Goal: Task Accomplishment & Management: Complete application form

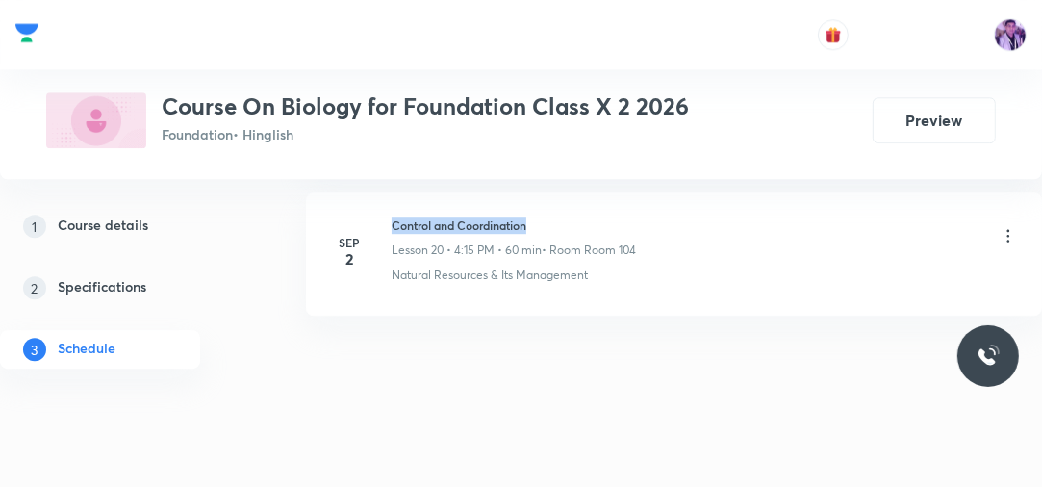
drag, startPoint x: 393, startPoint y: 213, endPoint x: 553, endPoint y: 209, distance: 159.7
click at [551, 216] on h6 "Control and Coordination" at bounding box center [513, 224] width 244 height 17
copy h6 "Control and Coordination"
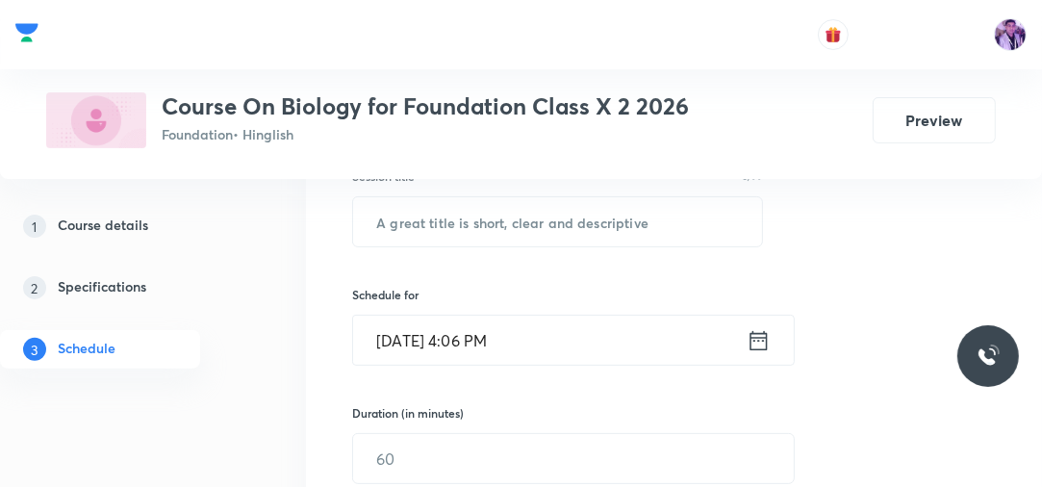
scroll to position [323, 0]
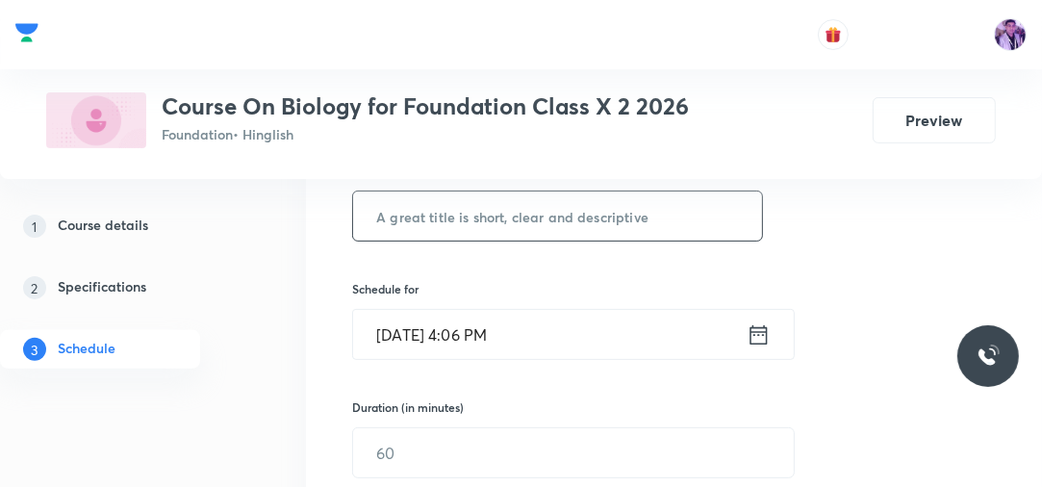
click at [507, 208] on input "text" at bounding box center [557, 215] width 409 height 49
paste input "Control and Coordination"
type input "Control and Coordination"
click at [472, 326] on input "Sep 4, 2025, 4:06 PM" at bounding box center [549, 334] width 393 height 49
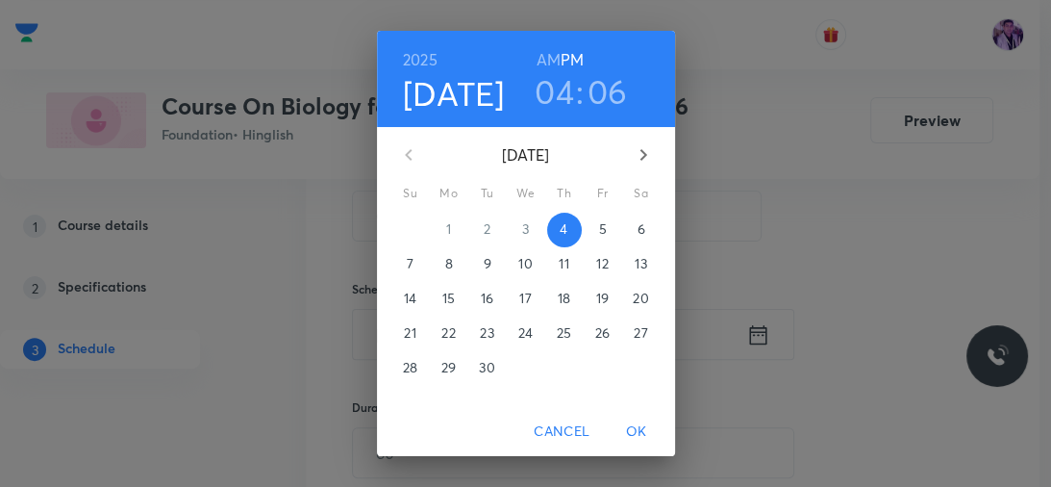
click at [558, 98] on h3 "04" at bounding box center [554, 91] width 39 height 40
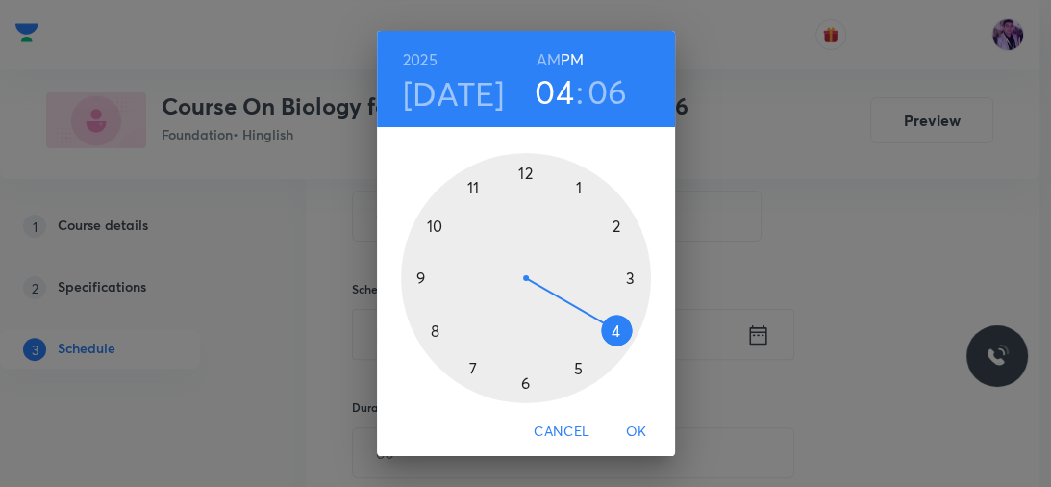
click at [611, 104] on h3 "06" at bounding box center [608, 91] width 40 height 40
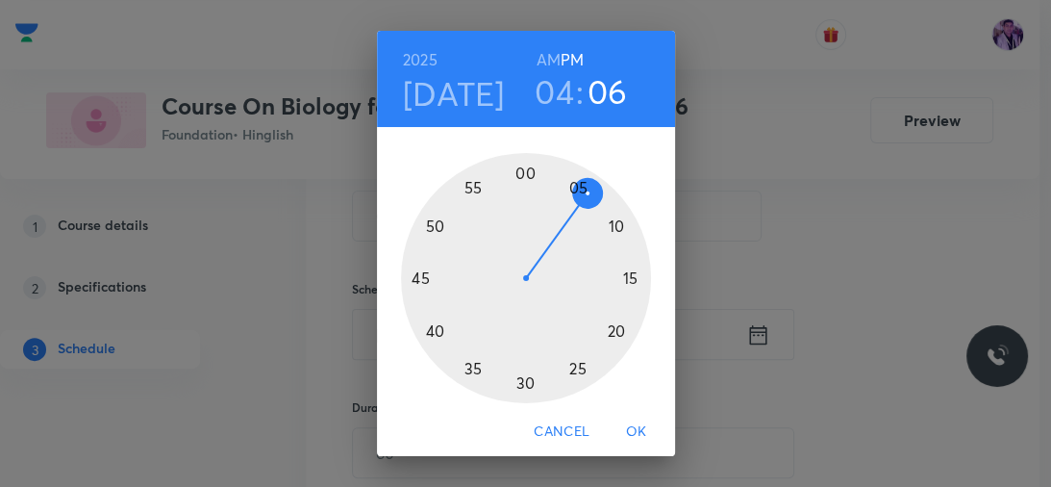
click at [519, 373] on div at bounding box center [526, 278] width 250 height 250
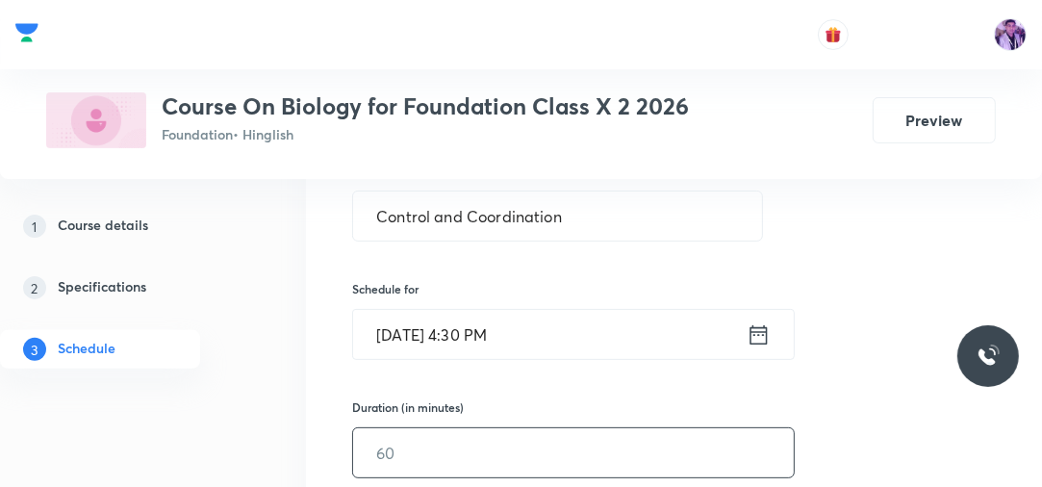
click at [453, 450] on input "text" at bounding box center [573, 452] width 440 height 49
type input "60"
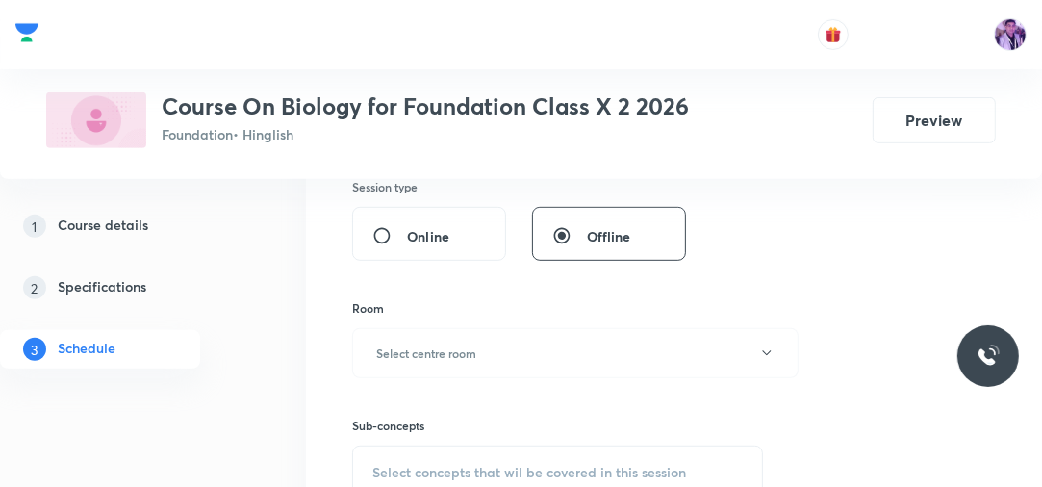
scroll to position [662, 0]
click at [501, 339] on button "Select centre room" at bounding box center [575, 353] width 446 height 50
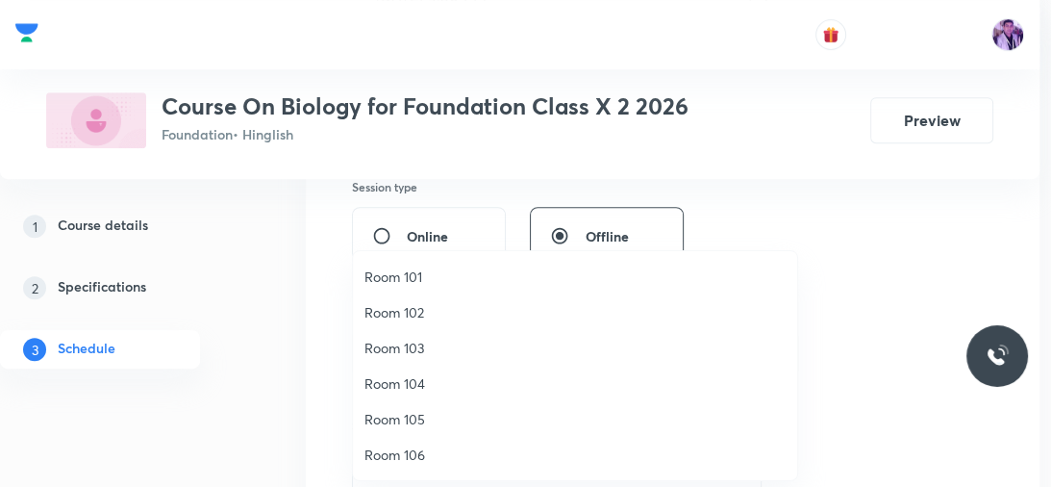
click at [391, 423] on span "Room 105" at bounding box center [574, 419] width 421 height 20
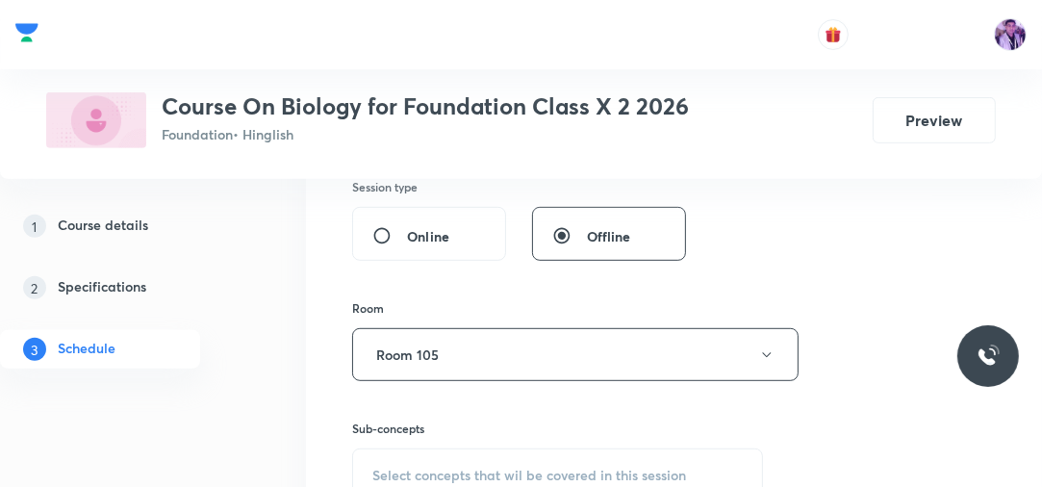
click at [443, 467] on span "Select concepts that wil be covered in this session" at bounding box center [529, 474] width 314 height 15
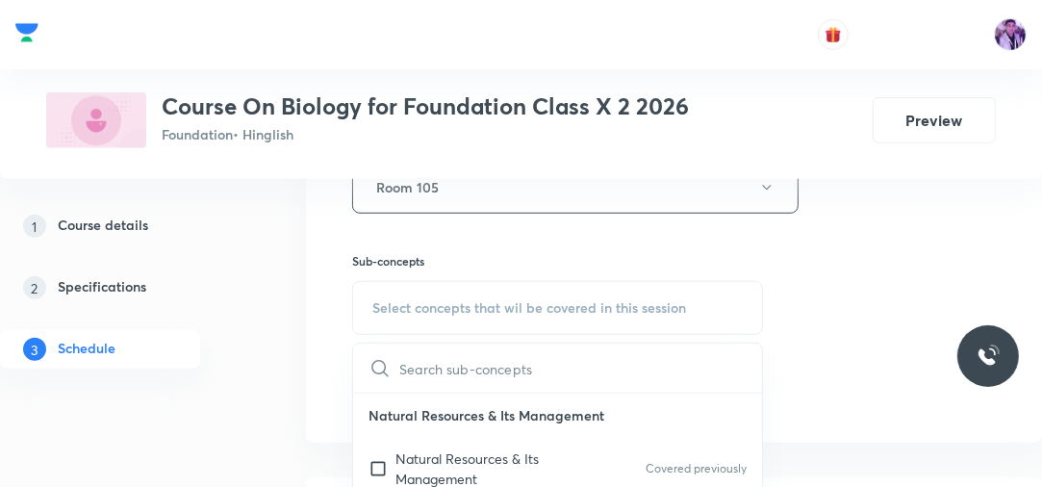
scroll to position [835, 0]
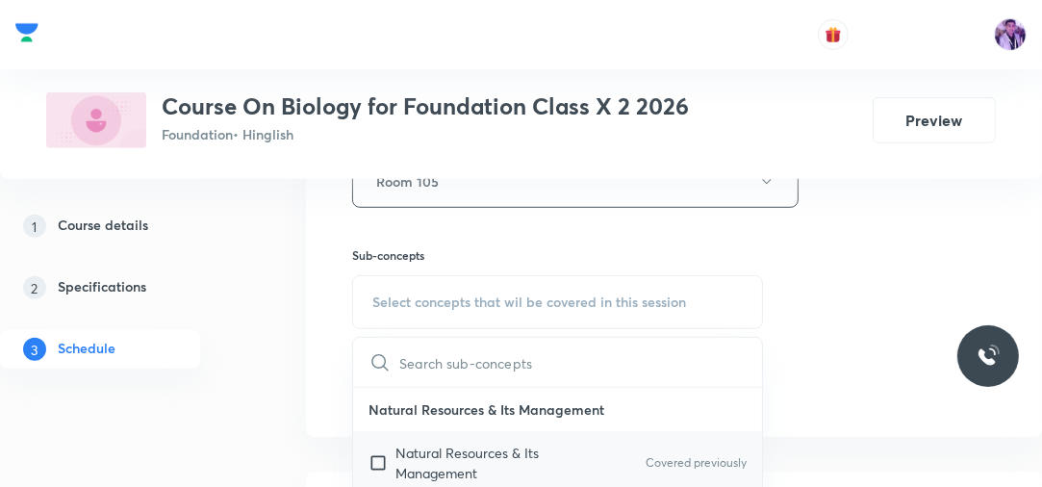
click at [375, 450] on input "checkbox" at bounding box center [381, 462] width 27 height 40
checkbox input "true"
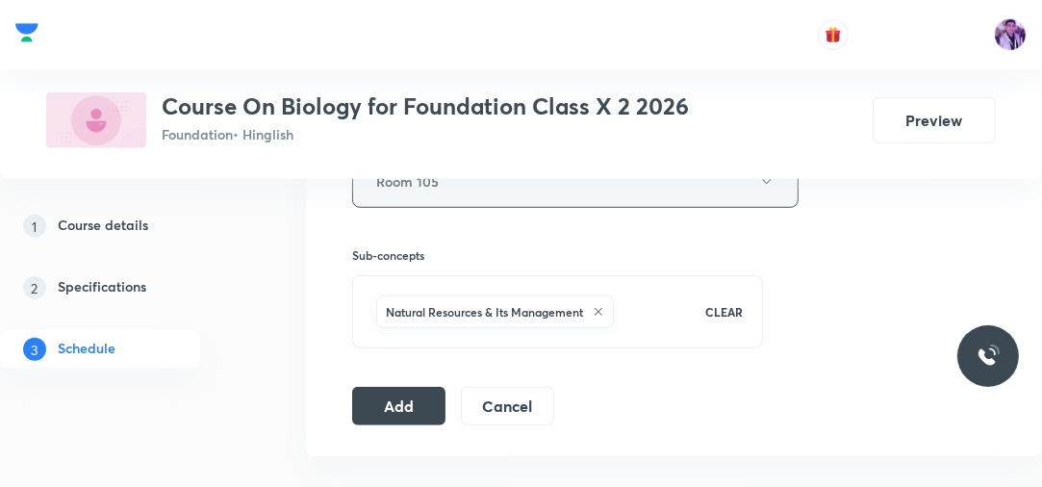
click at [466, 200] on button "Room 105" at bounding box center [575, 181] width 446 height 53
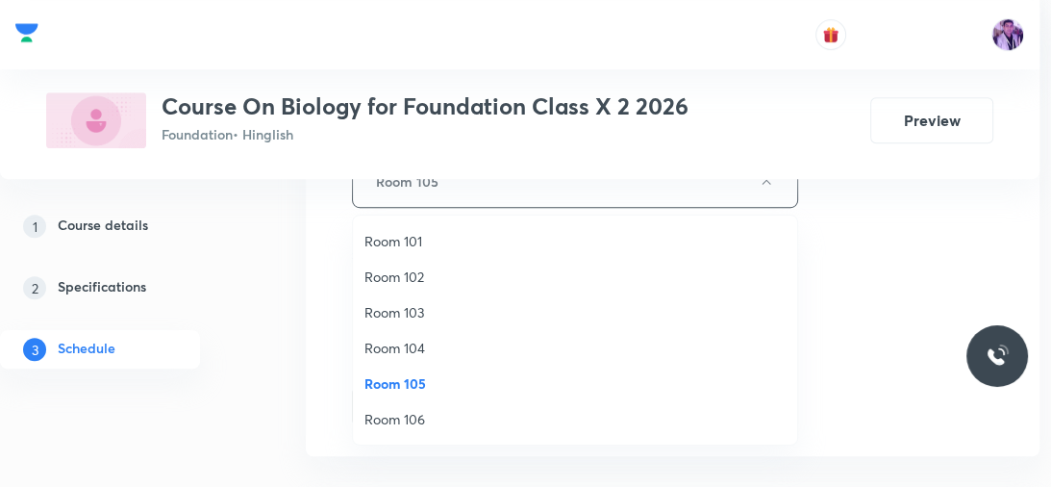
click at [396, 348] on span "Room 104" at bounding box center [574, 348] width 421 height 20
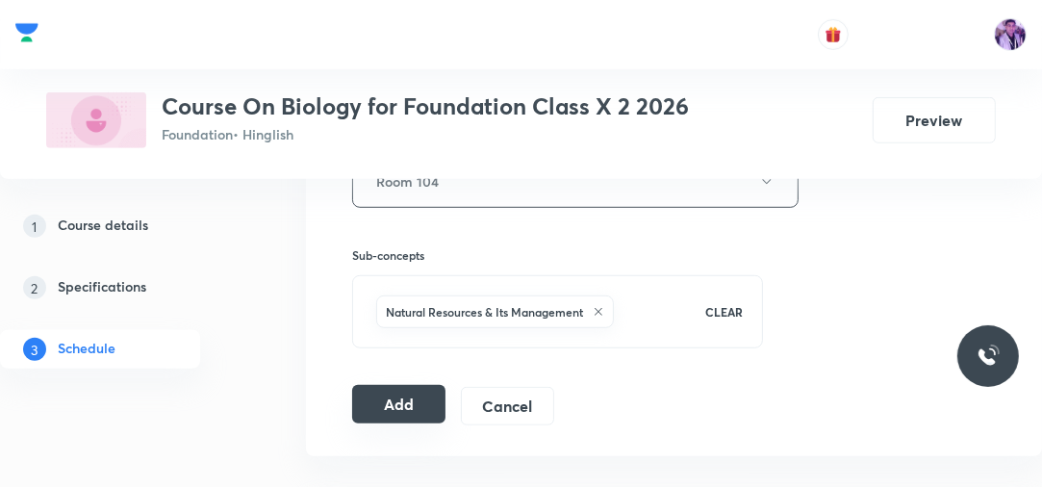
click at [410, 400] on button "Add" at bounding box center [398, 404] width 93 height 38
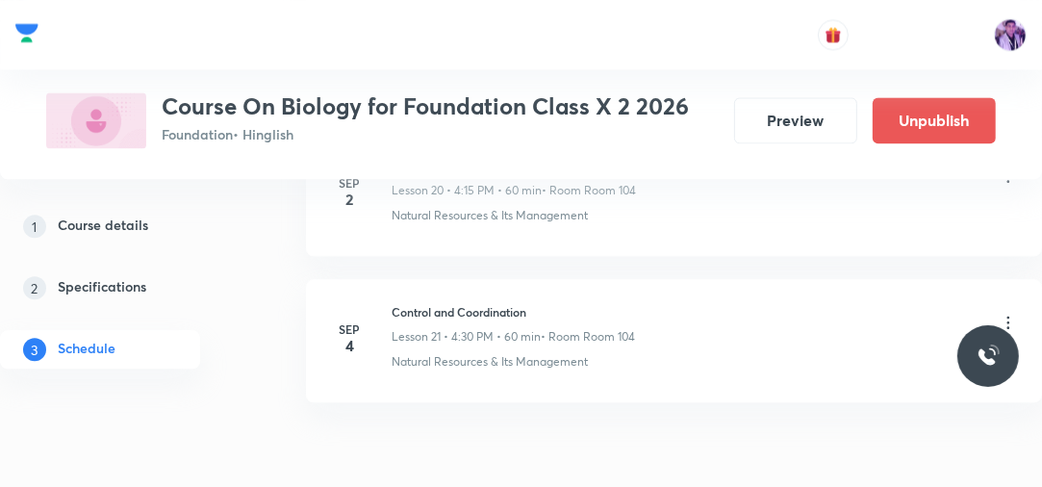
scroll to position [3167, 0]
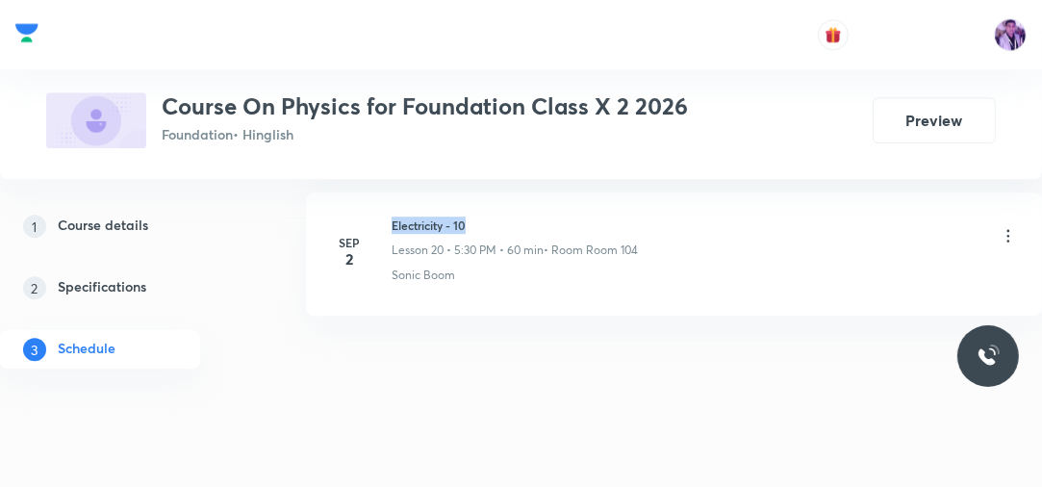
drag, startPoint x: 391, startPoint y: 212, endPoint x: 515, endPoint y: 208, distance: 124.1
click at [515, 216] on h6 "Electricity - 10" at bounding box center [514, 224] width 246 height 17
copy h6 "Electricity - 10"
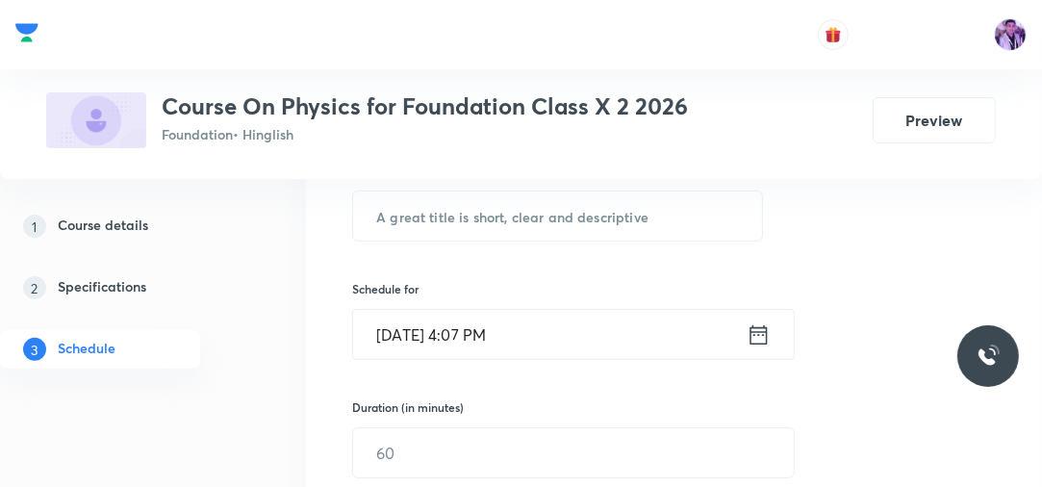
scroll to position [311, 0]
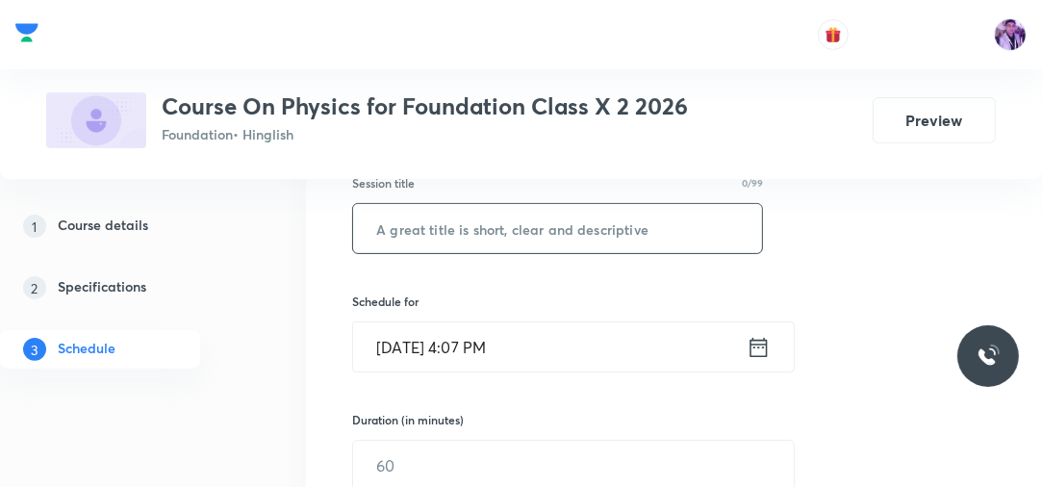
click at [505, 206] on input "text" at bounding box center [557, 228] width 409 height 49
paste input "Electricity - 10"
type input "Electricity - 11"
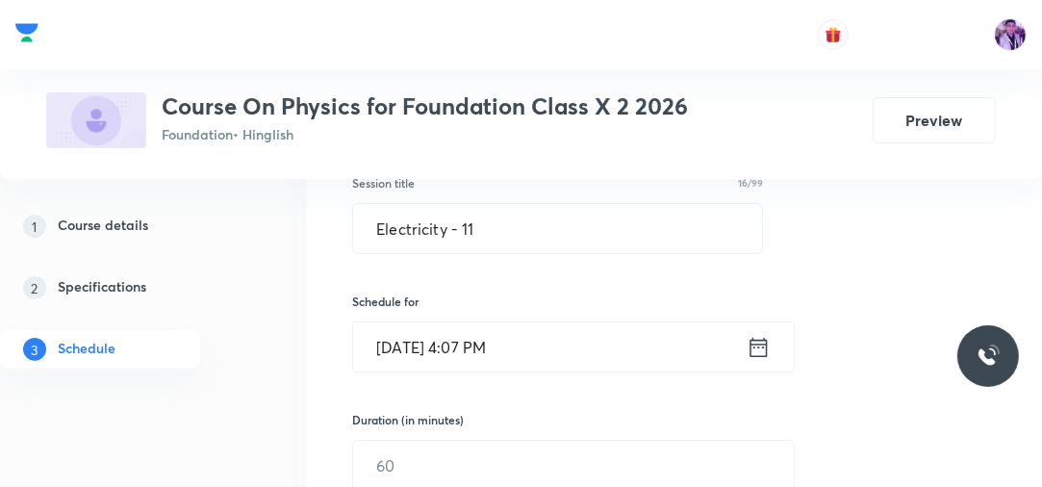
click at [498, 362] on input "Sep 4, 2025, 4:07 PM" at bounding box center [549, 346] width 393 height 49
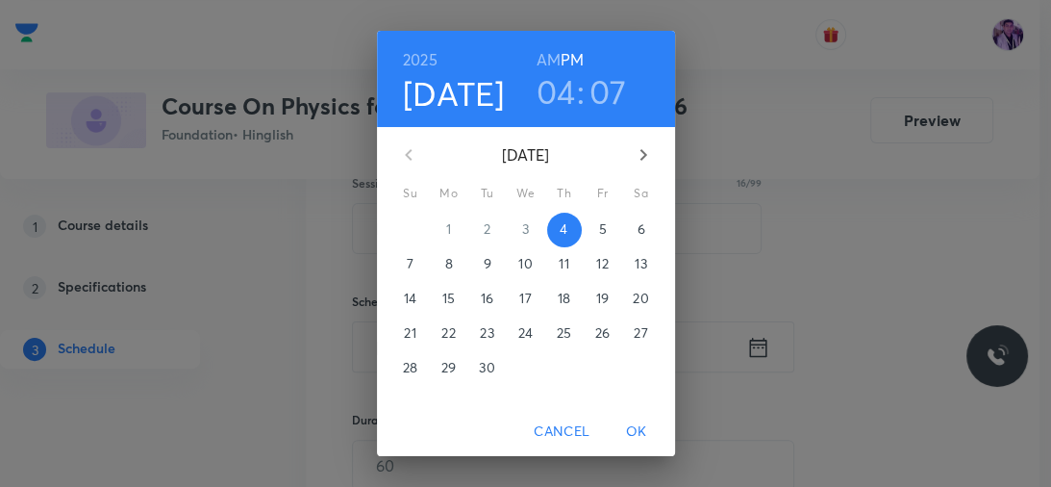
click at [545, 97] on h3 "04" at bounding box center [556, 91] width 39 height 40
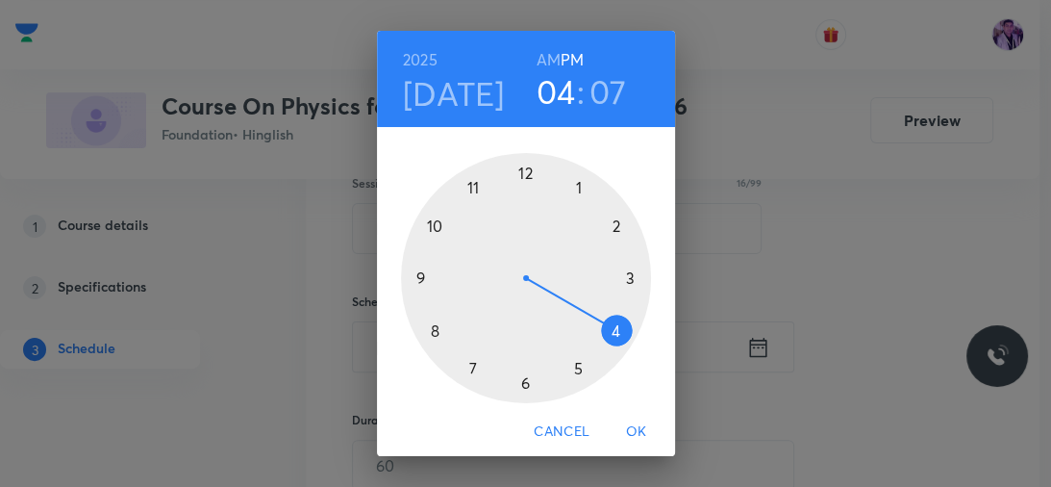
click at [566, 365] on div at bounding box center [526, 278] width 250 height 250
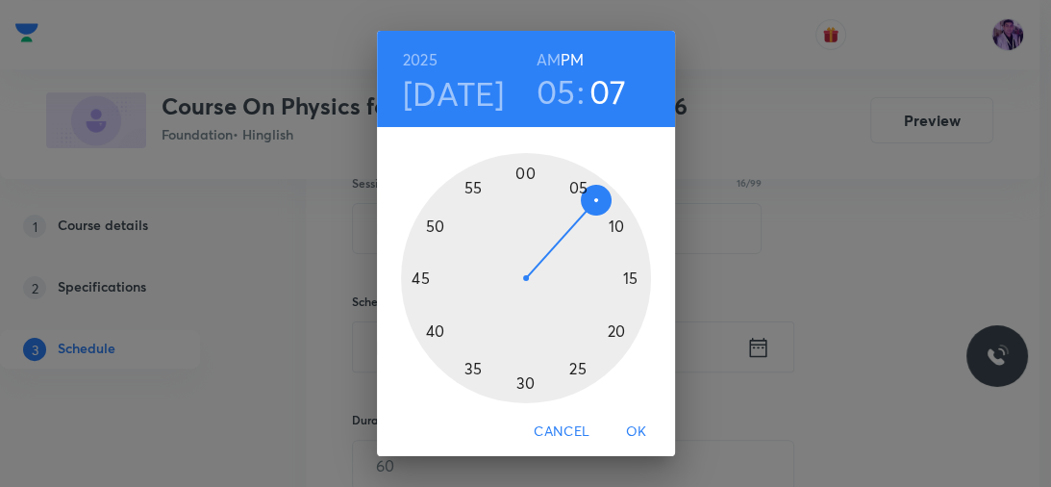
click at [516, 380] on div at bounding box center [526, 278] width 250 height 250
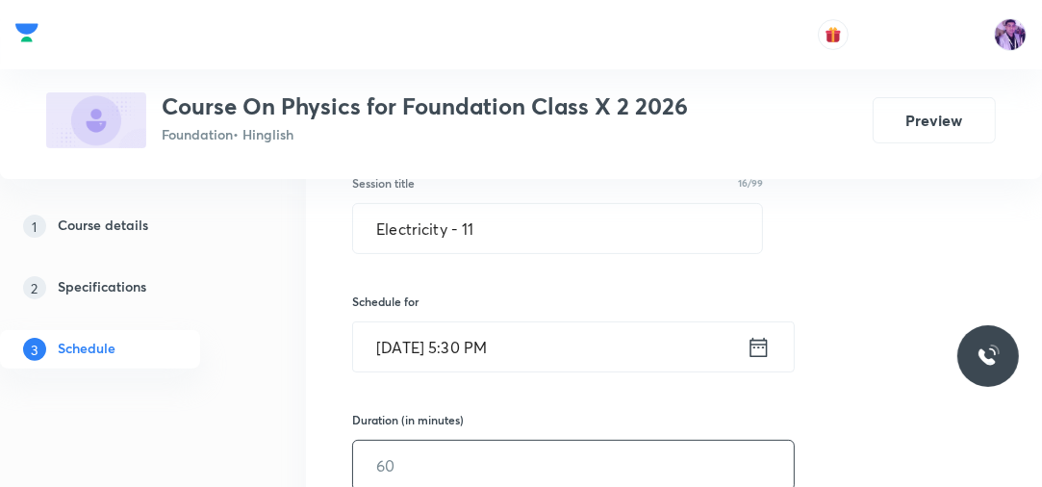
click at [415, 469] on input "text" at bounding box center [573, 464] width 440 height 49
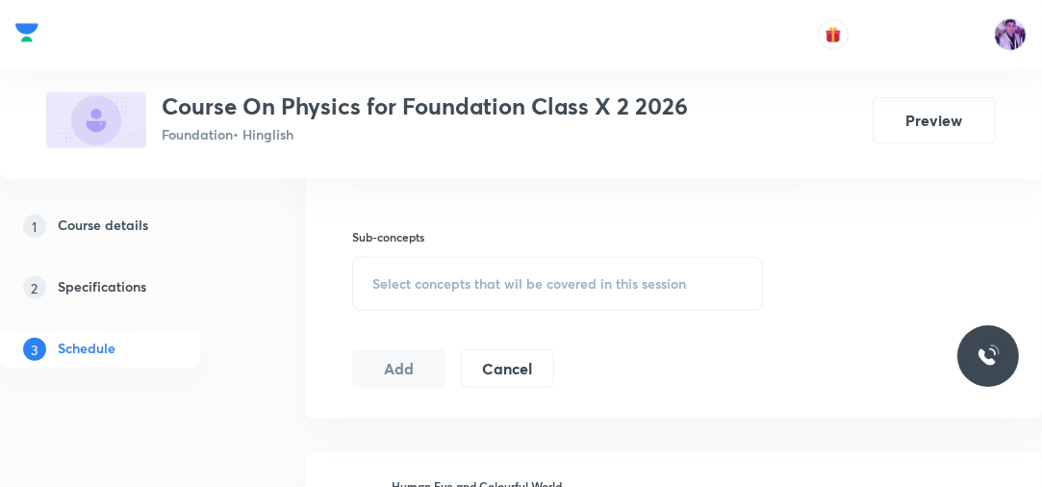
scroll to position [828, 0]
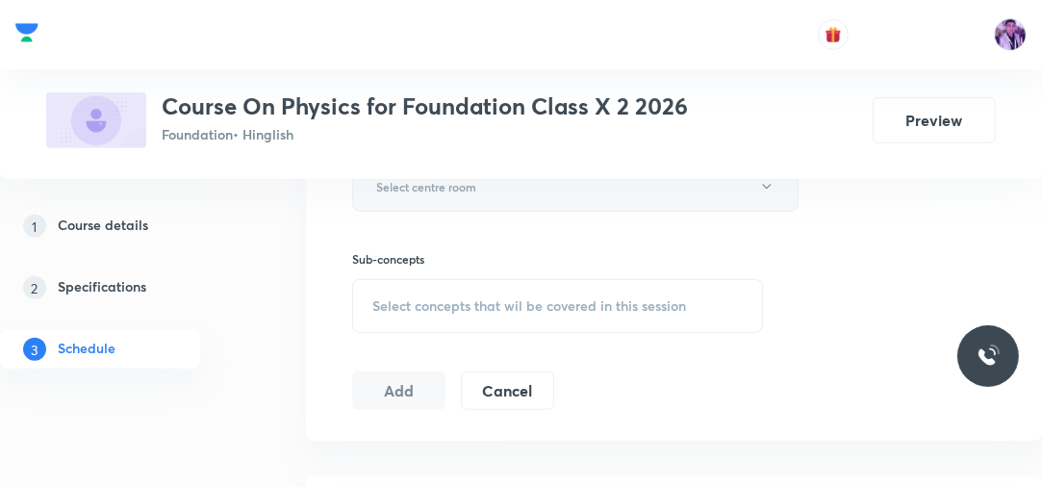
type input "60"
click at [626, 190] on button "Select centre room" at bounding box center [575, 187] width 446 height 50
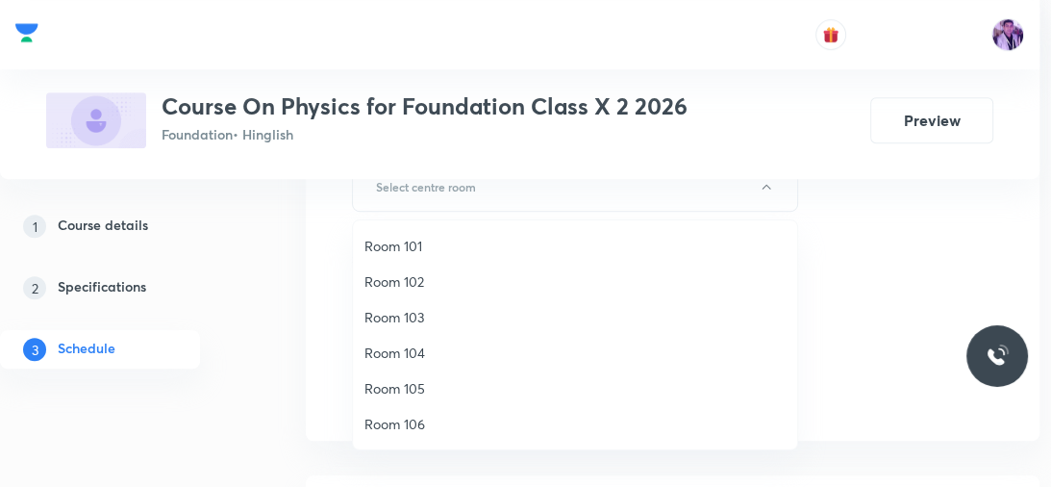
click at [430, 346] on span "Room 104" at bounding box center [574, 352] width 421 height 20
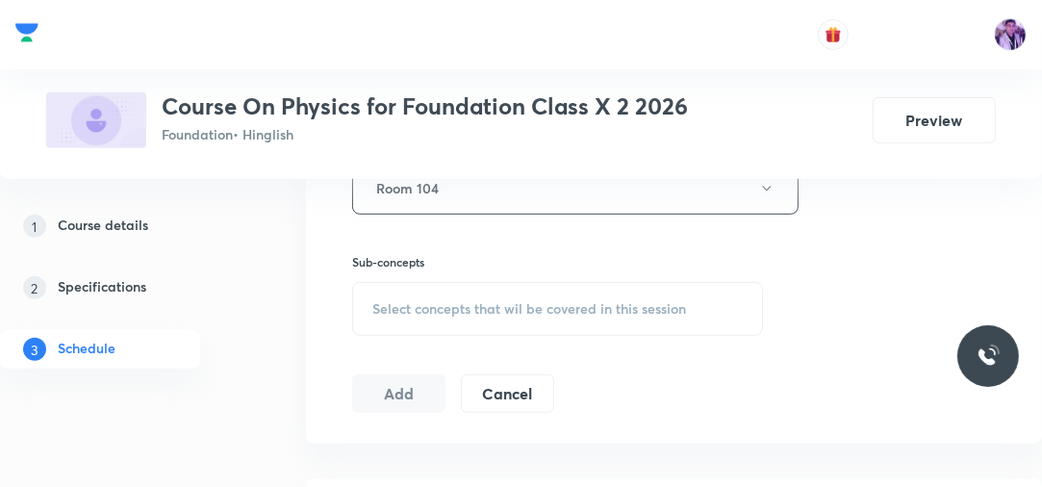
click at [496, 312] on span "Select concepts that wil be covered in this session" at bounding box center [529, 308] width 314 height 15
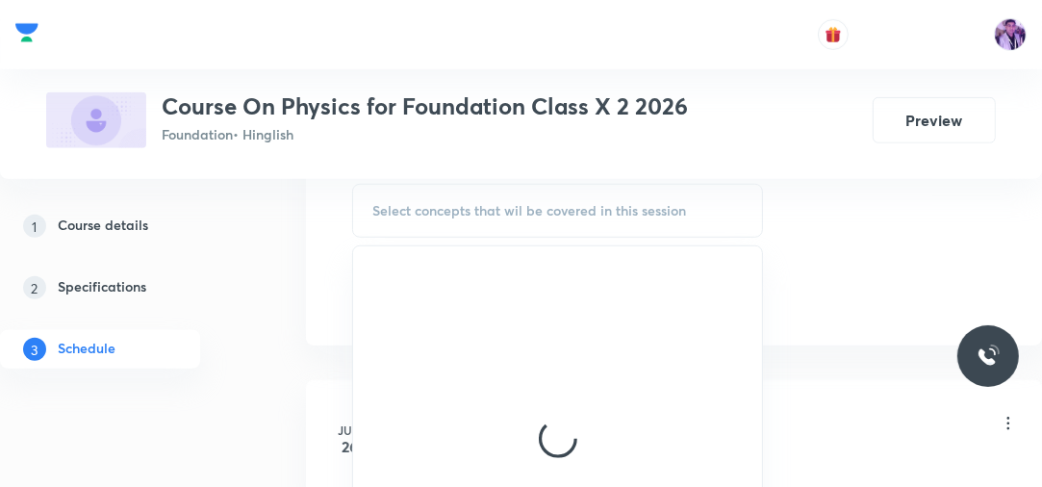
scroll to position [933, 0]
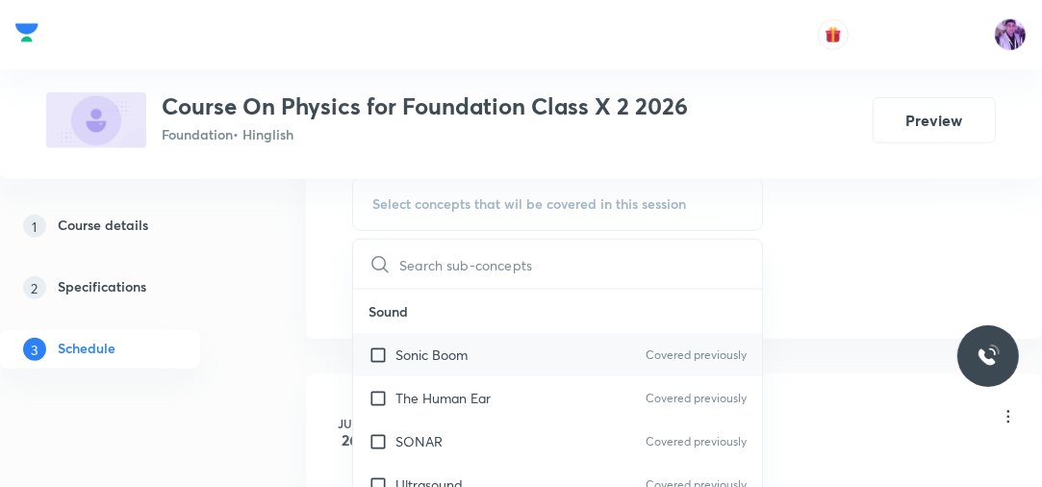
click at [445, 350] on p "Sonic Boom" at bounding box center [431, 354] width 72 height 20
checkbox input "true"
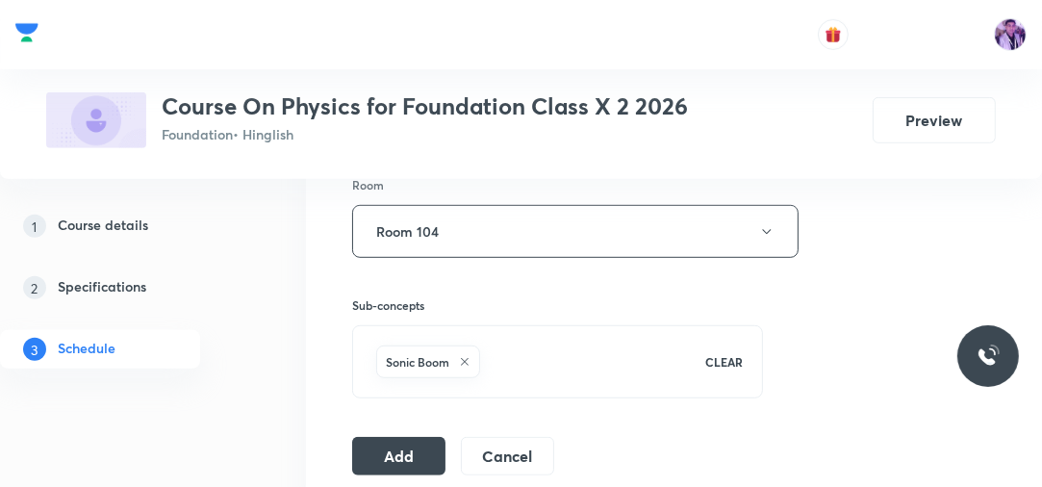
scroll to position [777, 0]
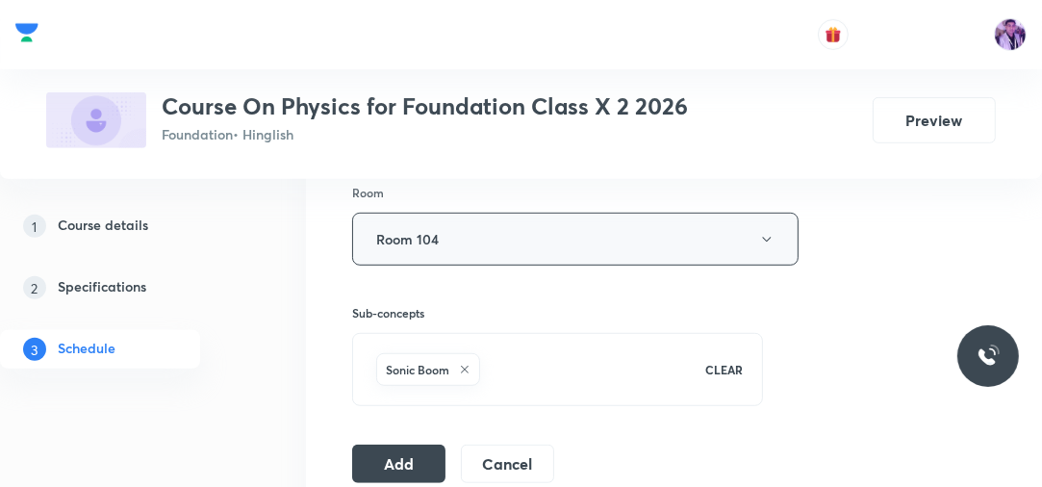
click at [539, 242] on button "Room 104" at bounding box center [575, 239] width 446 height 53
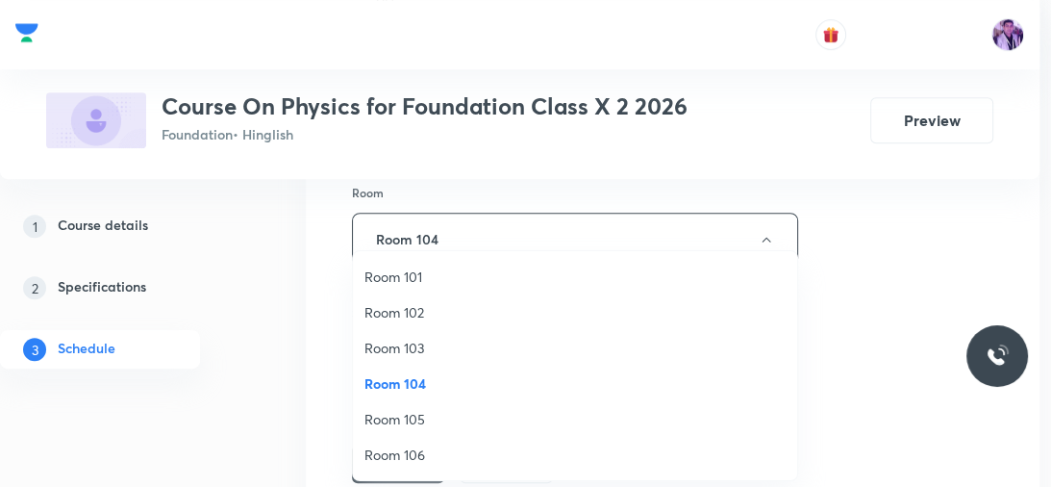
click at [385, 373] on span "Room 104" at bounding box center [574, 383] width 421 height 20
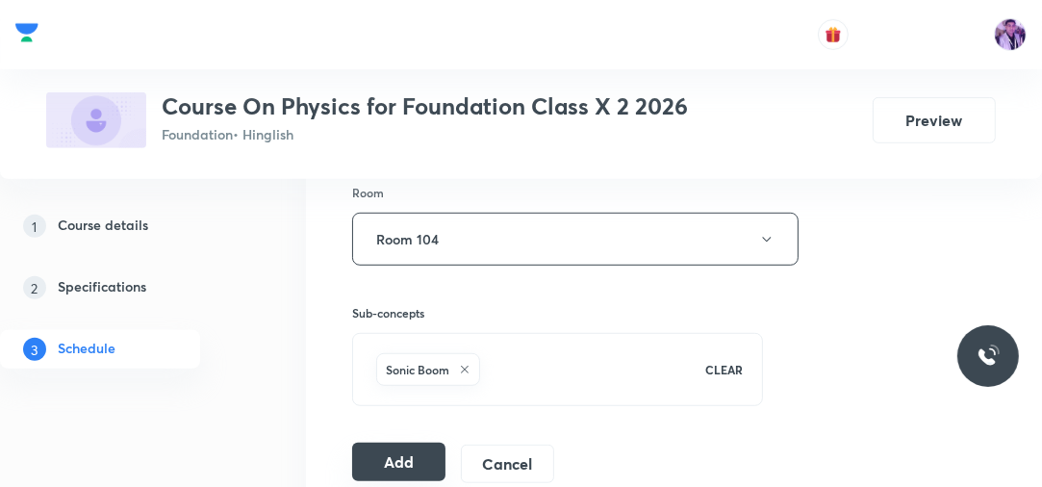
click at [397, 466] on button "Add" at bounding box center [398, 461] width 93 height 38
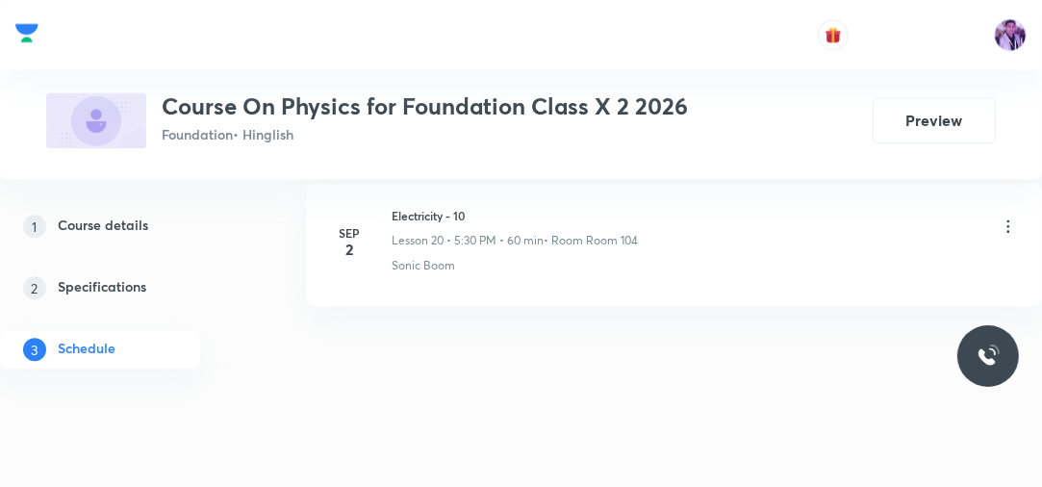
scroll to position [3039, 0]
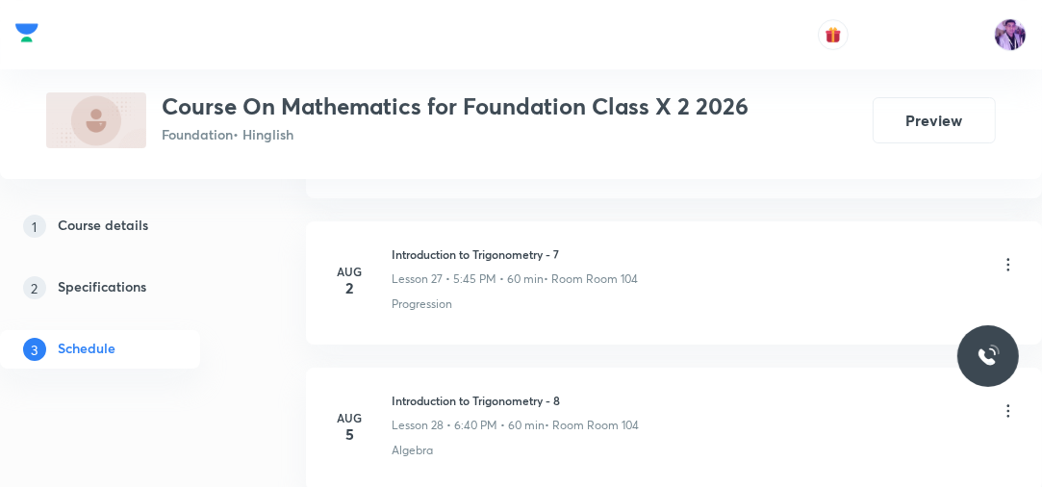
scroll to position [6367, 0]
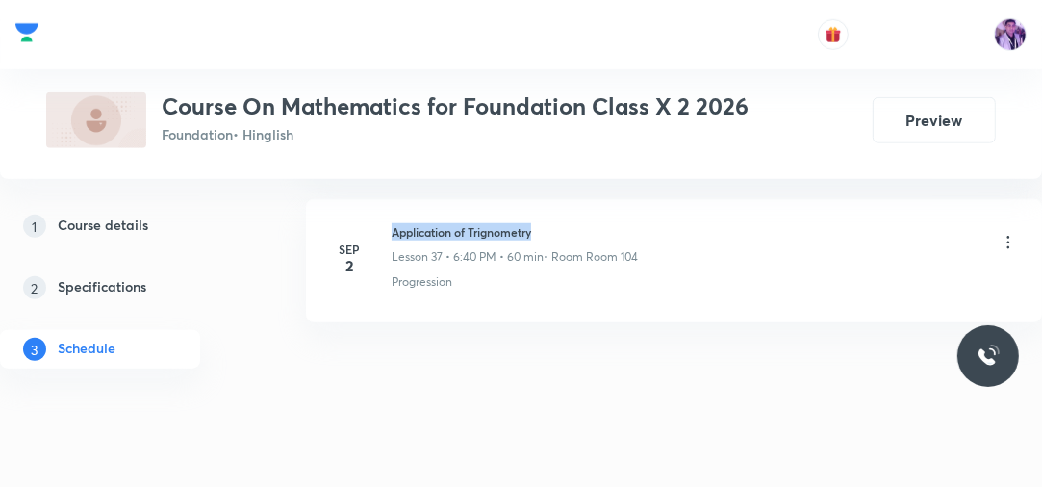
drag, startPoint x: 396, startPoint y: 211, endPoint x: 575, endPoint y: 191, distance: 179.9
click at [575, 199] on li "[DATE] Application of Trignometry Lesson 37 • 6:40 PM • 60 min • Room Room 104 …" at bounding box center [674, 260] width 736 height 123
copy h6 "Application of Trignometry"
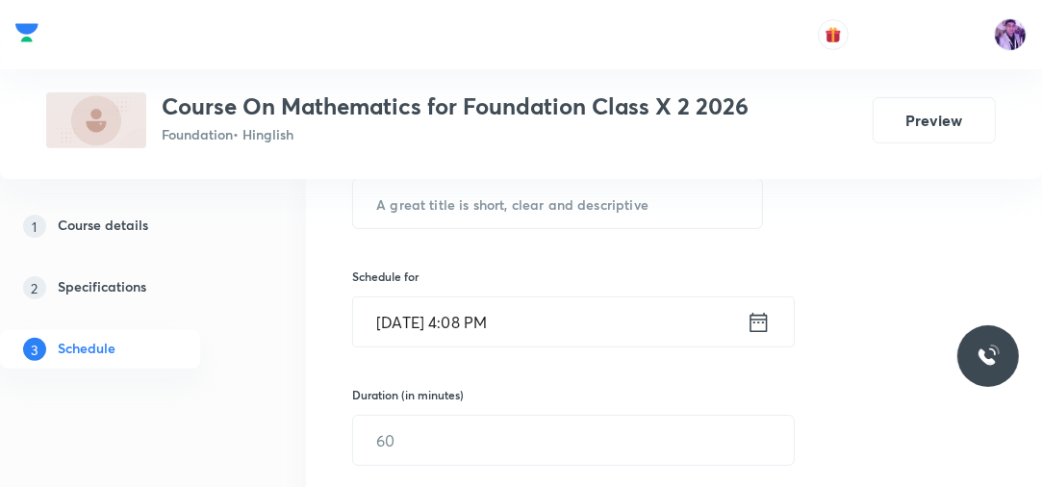
scroll to position [324, 0]
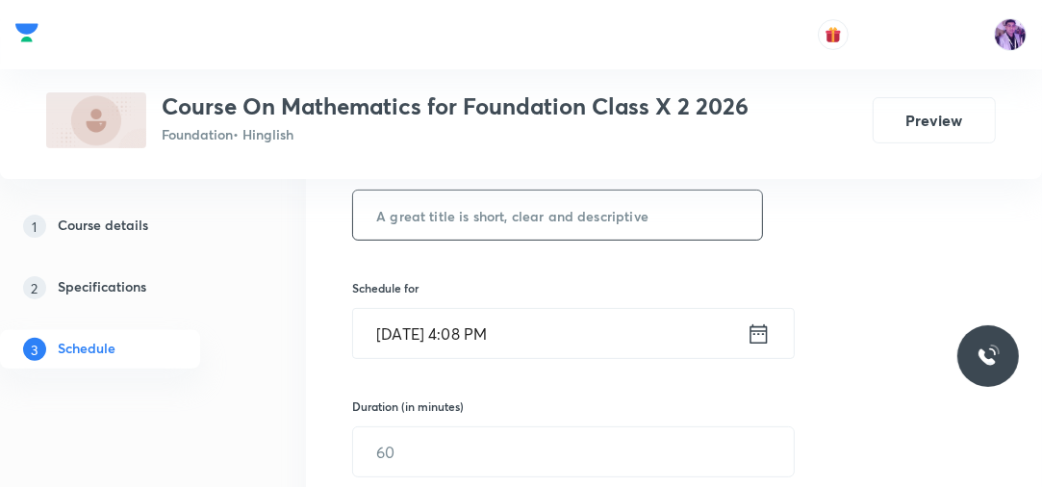
click at [593, 227] on input "text" at bounding box center [557, 214] width 409 height 49
paste input "Application of Trignometry"
type input "Application of Trignometry"
click at [484, 319] on input "[DATE] 4:08 PM" at bounding box center [549, 333] width 393 height 49
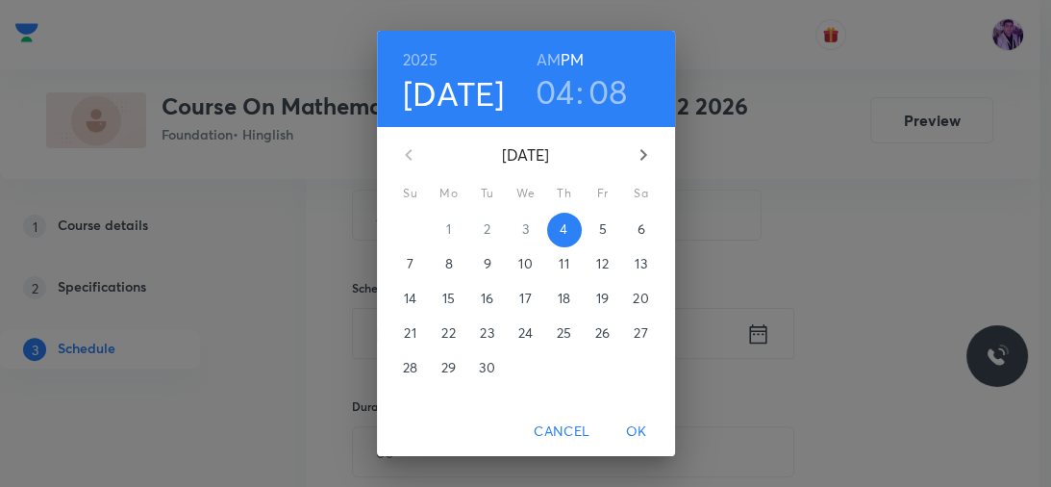
click at [554, 85] on h3 "04" at bounding box center [555, 91] width 39 height 40
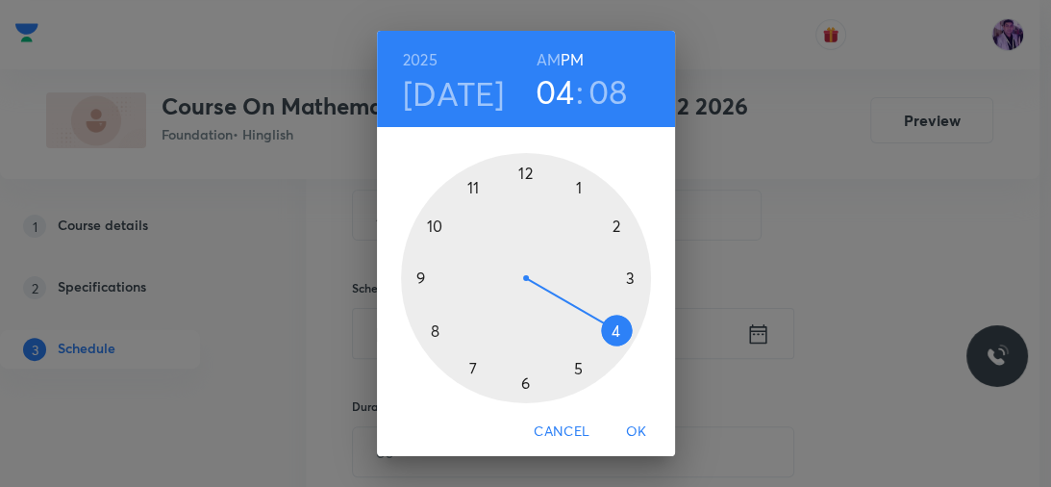
click at [523, 369] on div at bounding box center [526, 278] width 250 height 250
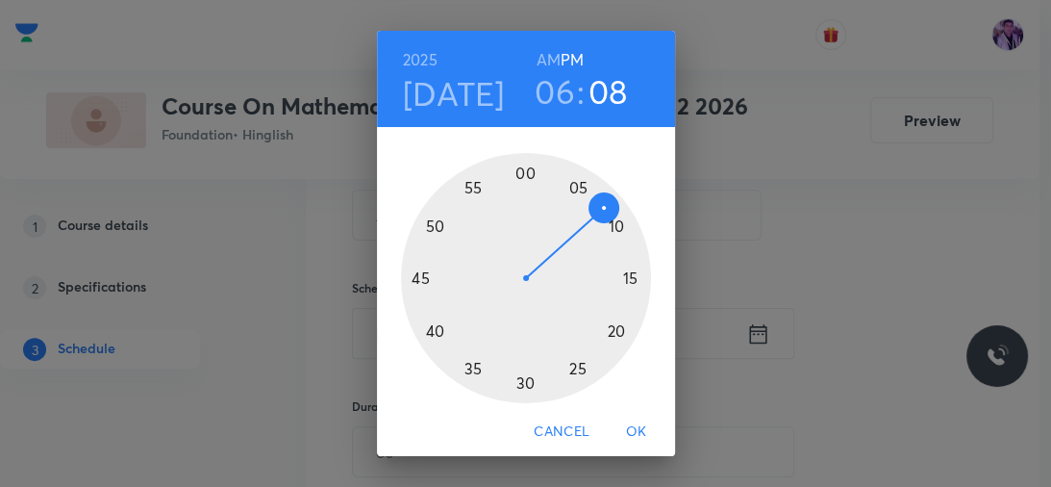
click at [439, 328] on div at bounding box center [526, 278] width 250 height 250
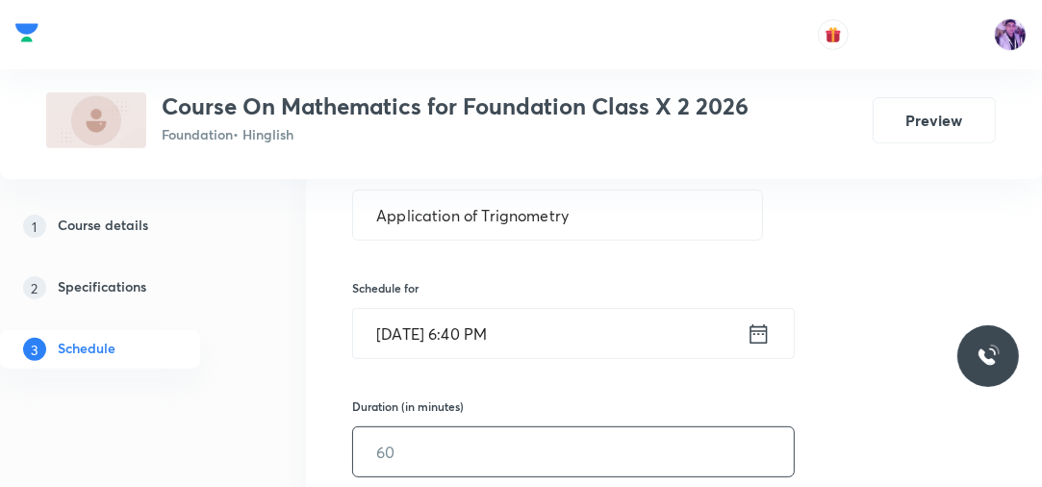
click at [397, 439] on input "text" at bounding box center [573, 451] width 440 height 49
type input "60"
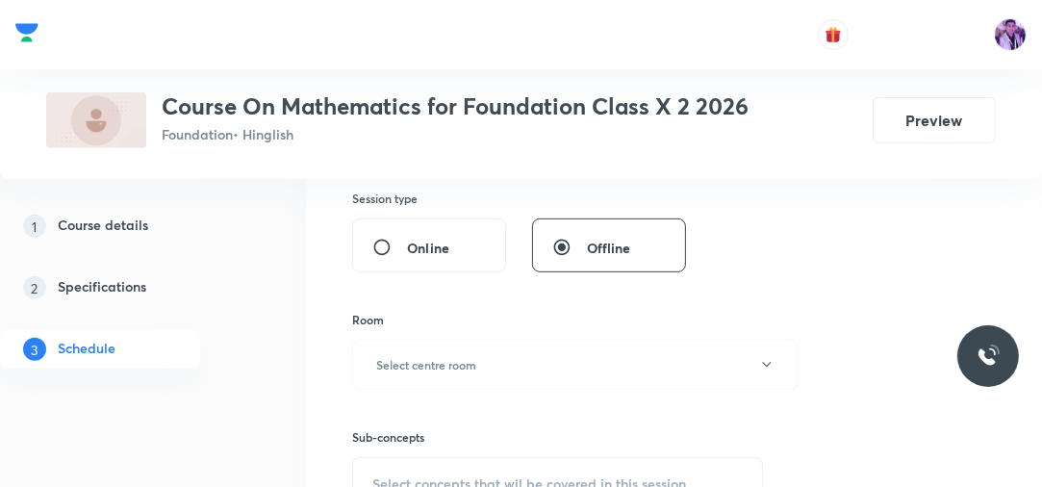
scroll to position [693, 0]
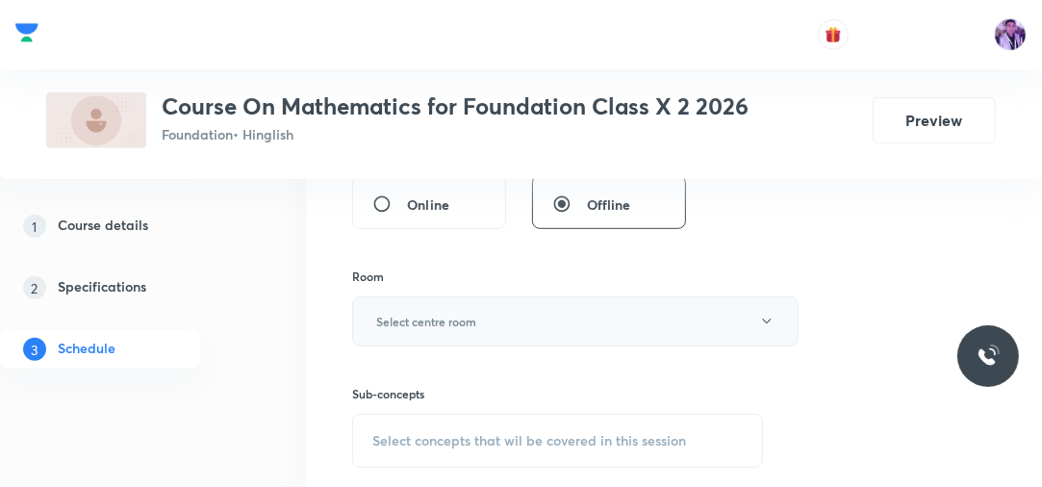
click at [475, 313] on h6 "Select centre room" at bounding box center [426, 321] width 100 height 17
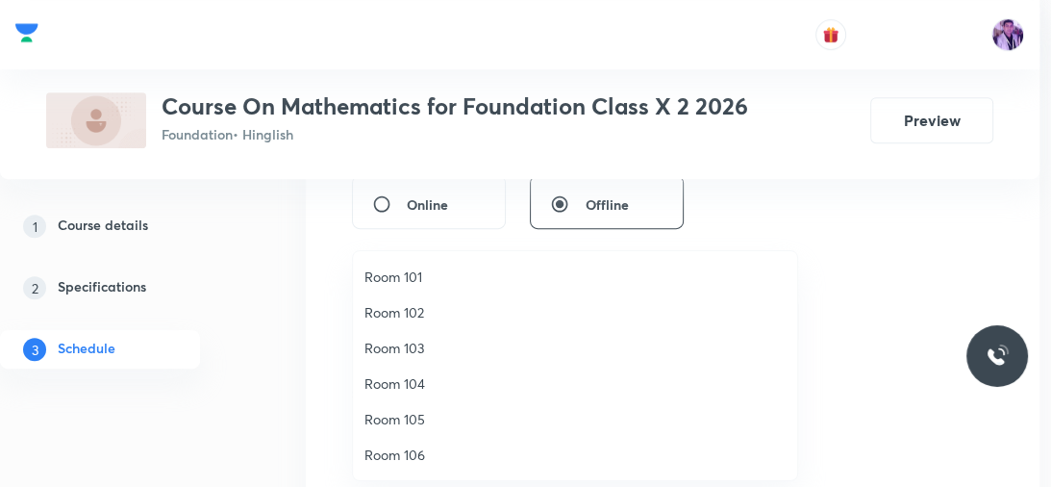
click at [404, 380] on span "Room 104" at bounding box center [574, 383] width 421 height 20
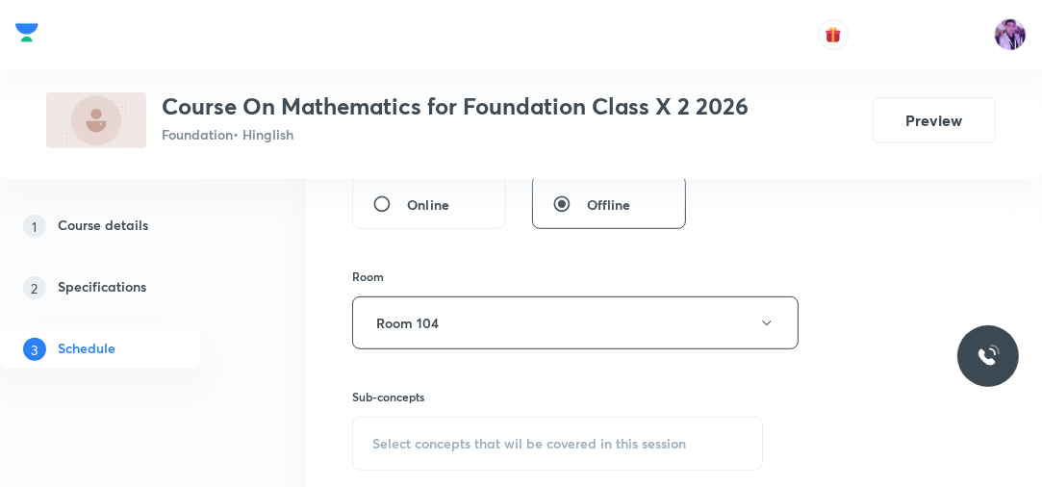
click at [402, 428] on div "Select concepts that wil be covered in this session" at bounding box center [557, 443] width 411 height 54
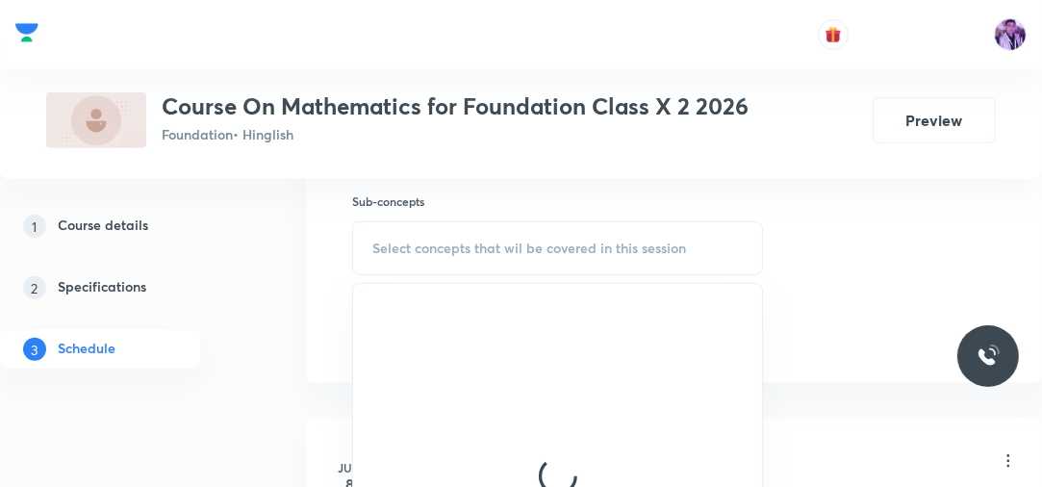
scroll to position [910, 0]
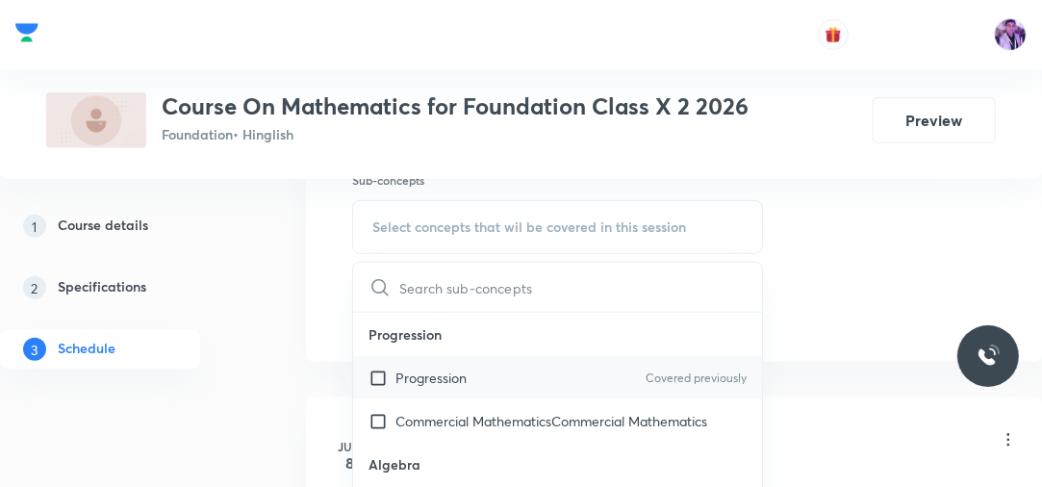
click at [381, 387] on div "Progression Covered previously" at bounding box center [557, 377] width 409 height 43
checkbox input "true"
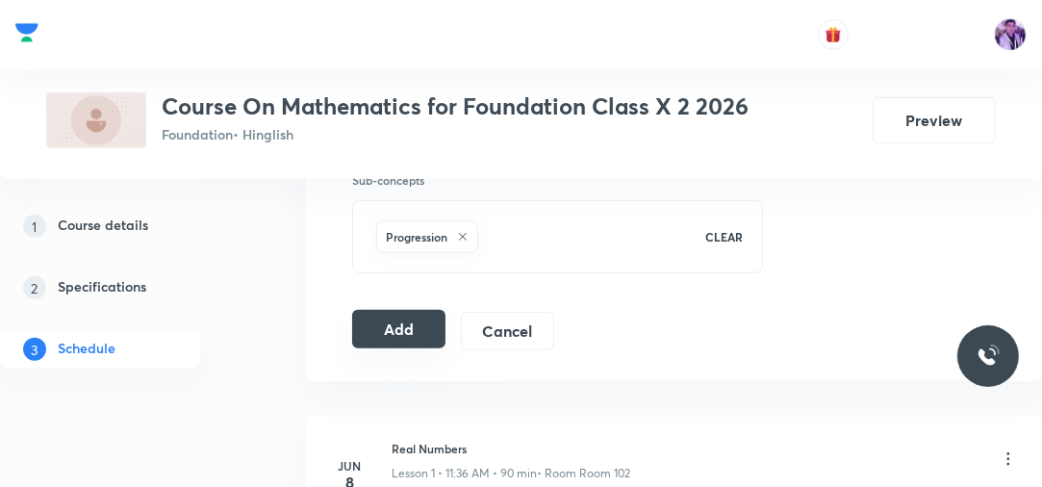
click at [415, 323] on button "Add" at bounding box center [398, 329] width 93 height 38
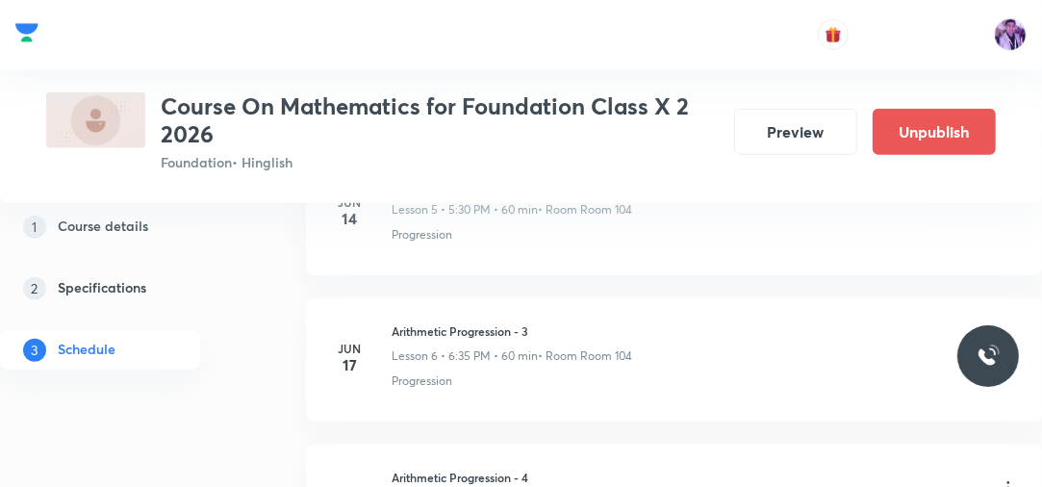
scroll to position [933, 0]
